Goal: Share content: Share content

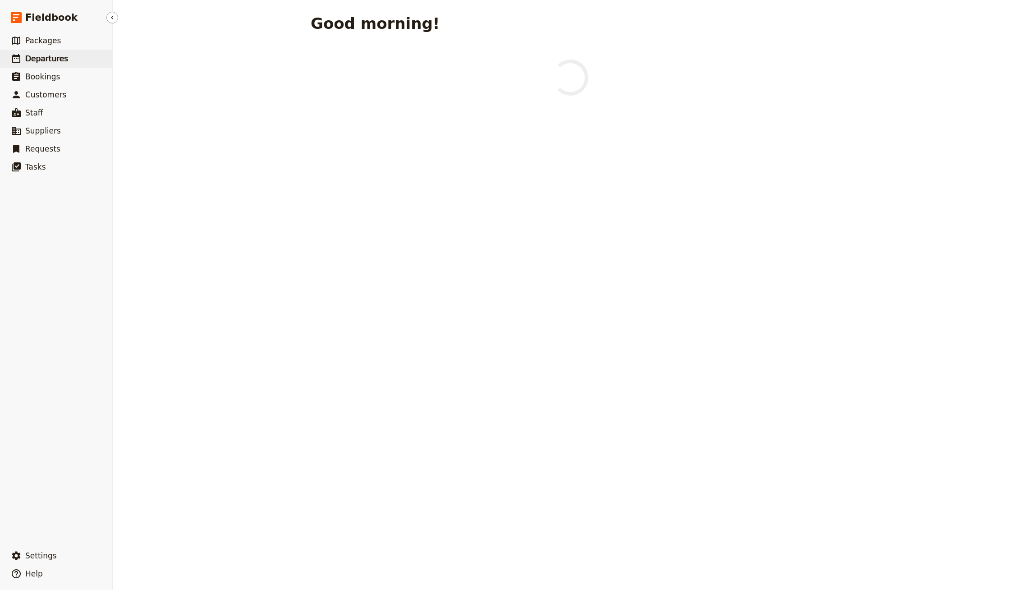
click at [59, 61] on span "Departures" at bounding box center [46, 58] width 43 height 9
select select "CREATED_AT"
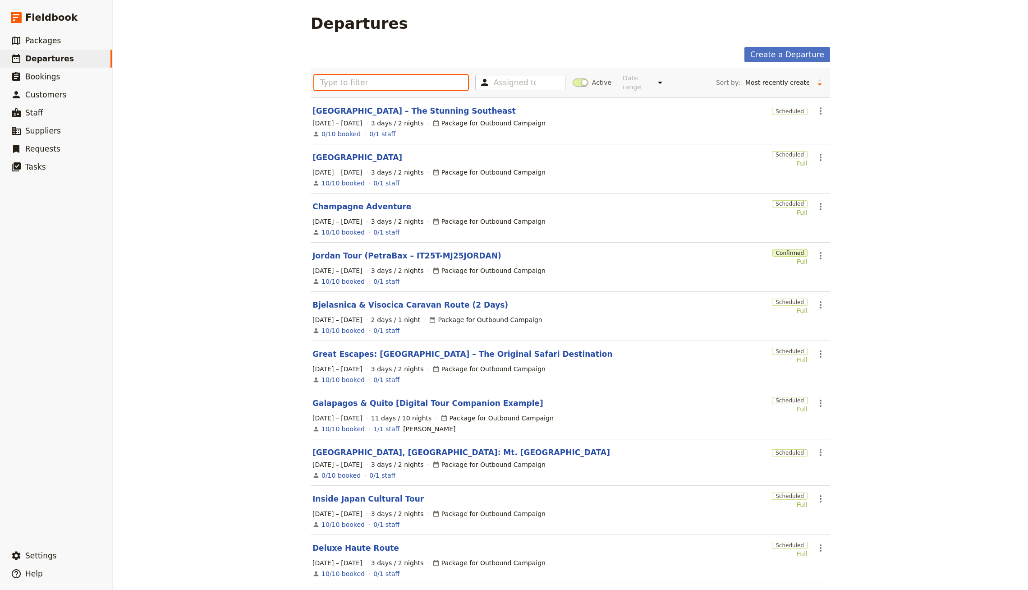
click at [402, 77] on input "text" at bounding box center [391, 82] width 154 height 15
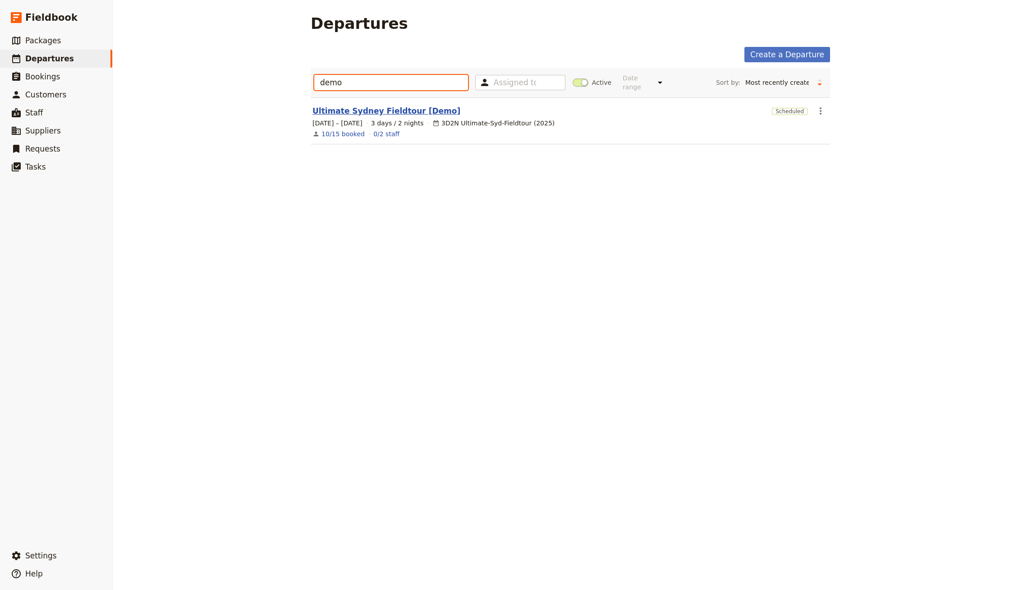
type input "demo"
click at [420, 107] on link "Ultimate Sydney Fieldtour [Demo]" at bounding box center [386, 110] width 148 height 11
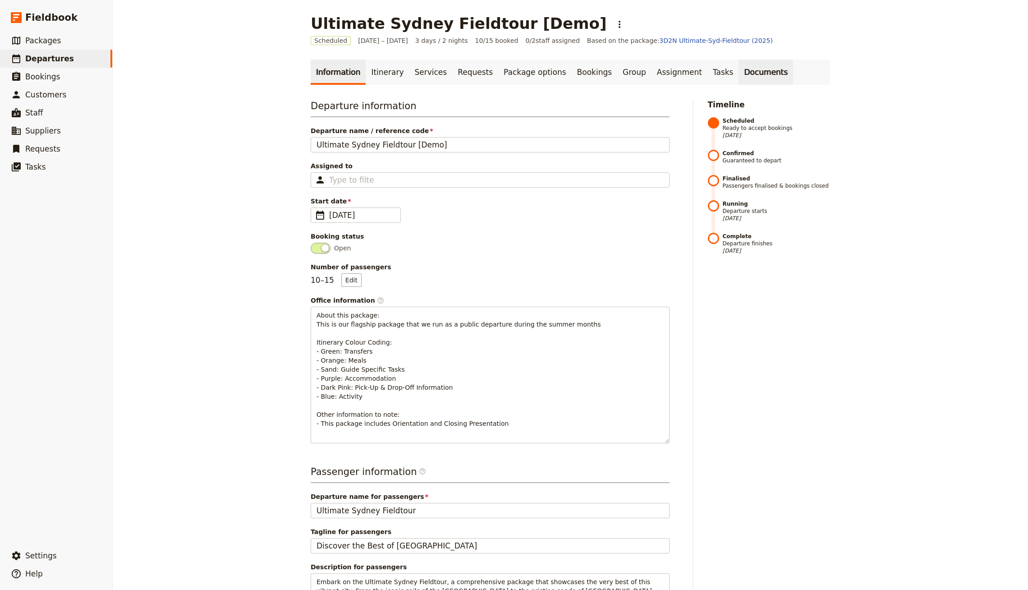
click at [738, 76] on link "Documents" at bounding box center [765, 71] width 55 height 25
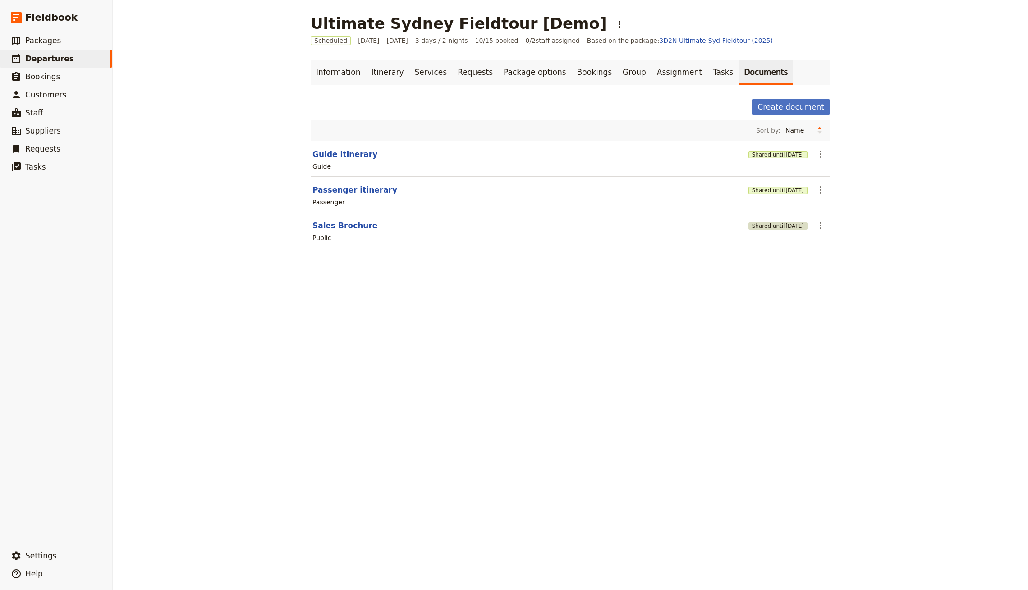
click at [757, 224] on button "Shared until [DATE]" at bounding box center [777, 225] width 59 height 7
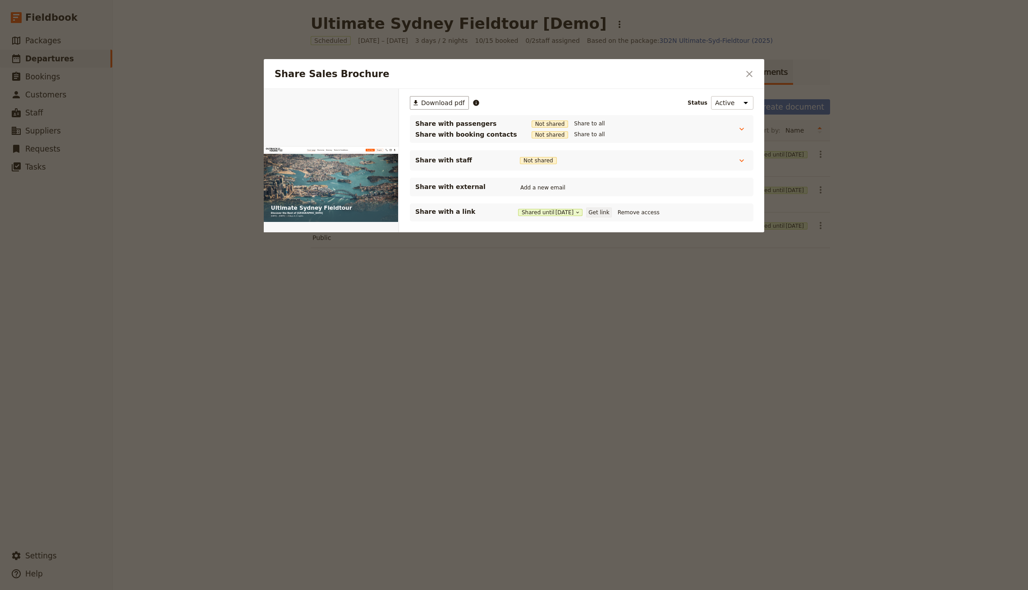
click at [598, 210] on button "Get link" at bounding box center [598, 212] width 25 height 10
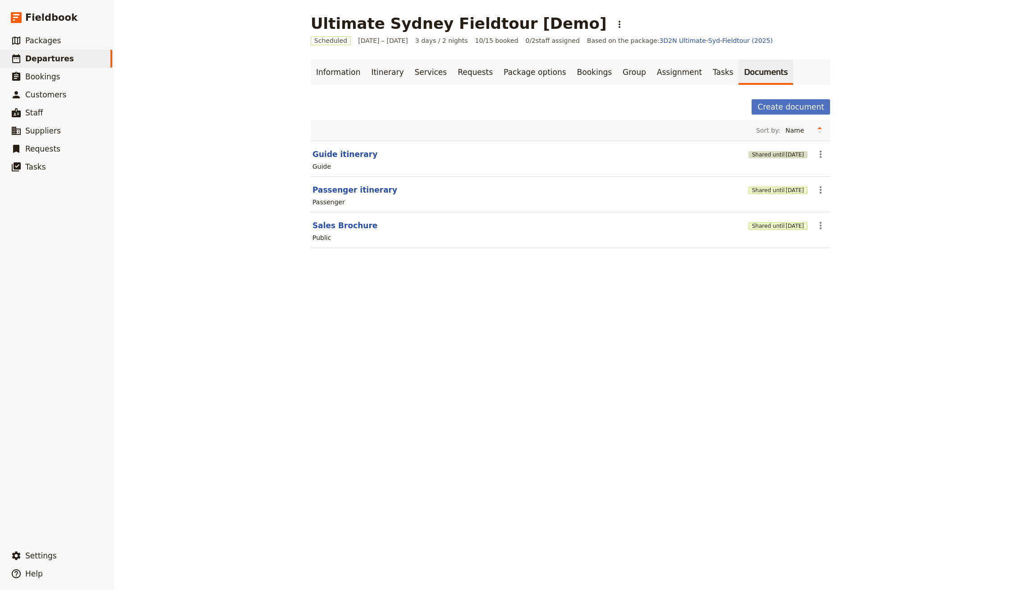
click at [787, 155] on span "[DATE]" at bounding box center [794, 154] width 18 height 7
click at [775, 182] on div "Shared until [DATE]" at bounding box center [777, 189] width 59 height 15
click at [785, 192] on span "[DATE]" at bounding box center [794, 190] width 18 height 7
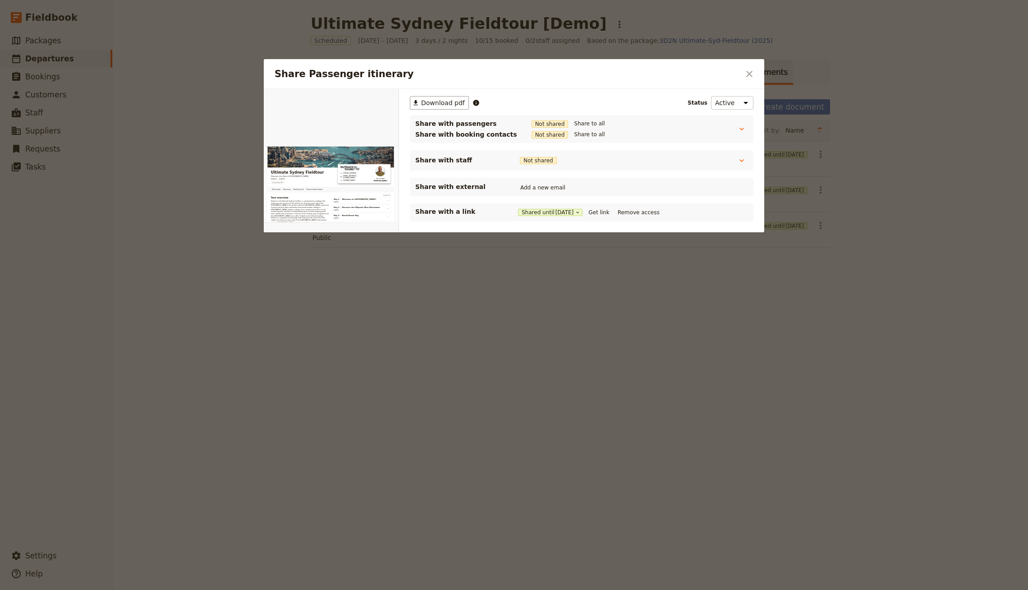
click at [600, 205] on div "Share with a link Shared until [DATE] Get link Remove access" at bounding box center [581, 212] width 343 height 18
click at [603, 216] on button "Get link" at bounding box center [598, 212] width 25 height 10
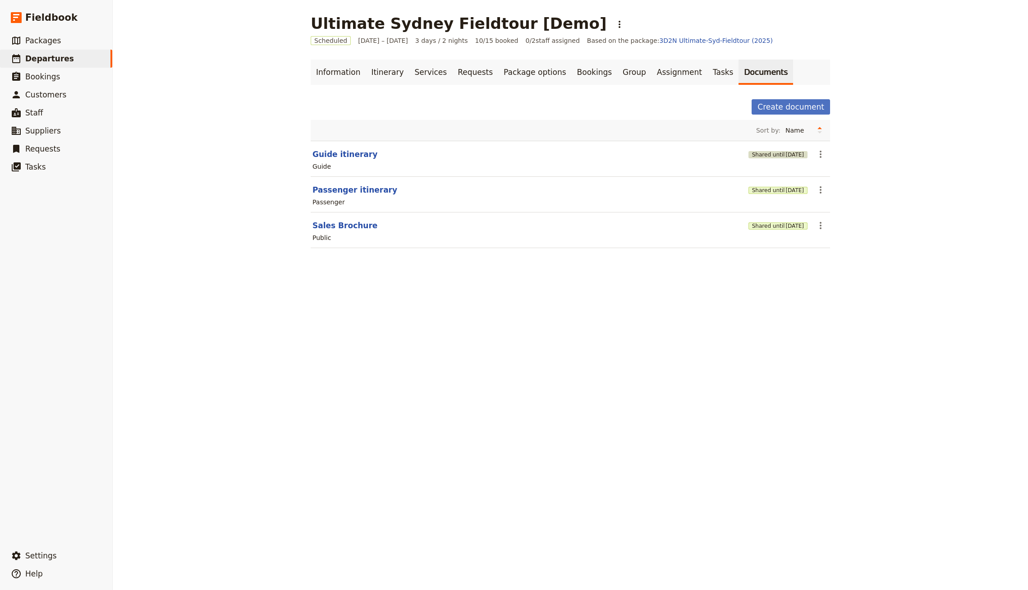
click at [785, 155] on span "[DATE]" at bounding box center [794, 154] width 18 height 7
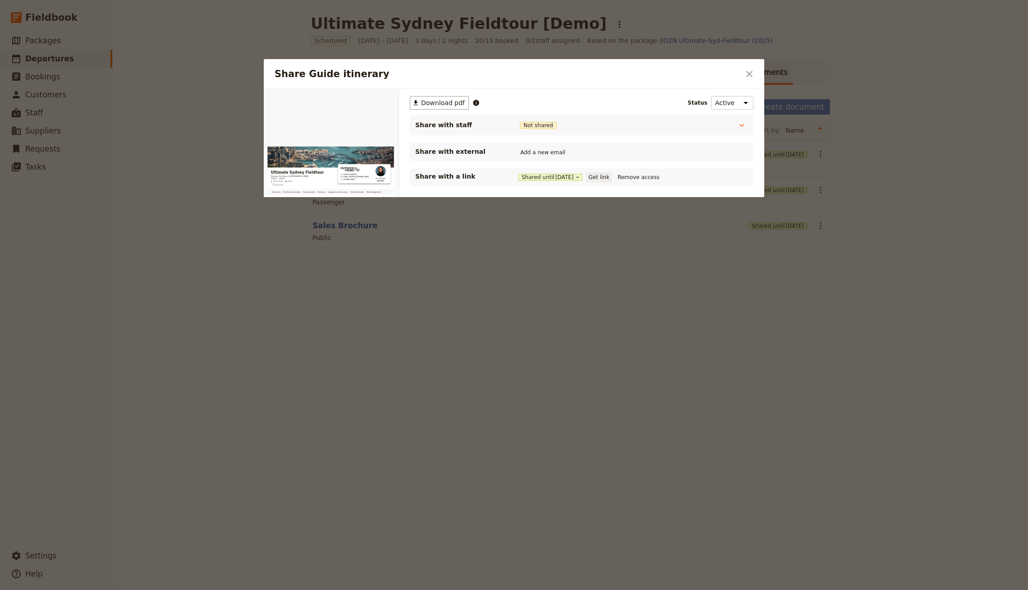
click at [611, 176] on button "Get link" at bounding box center [598, 177] width 25 height 10
